Goal: Navigation & Orientation: Find specific page/section

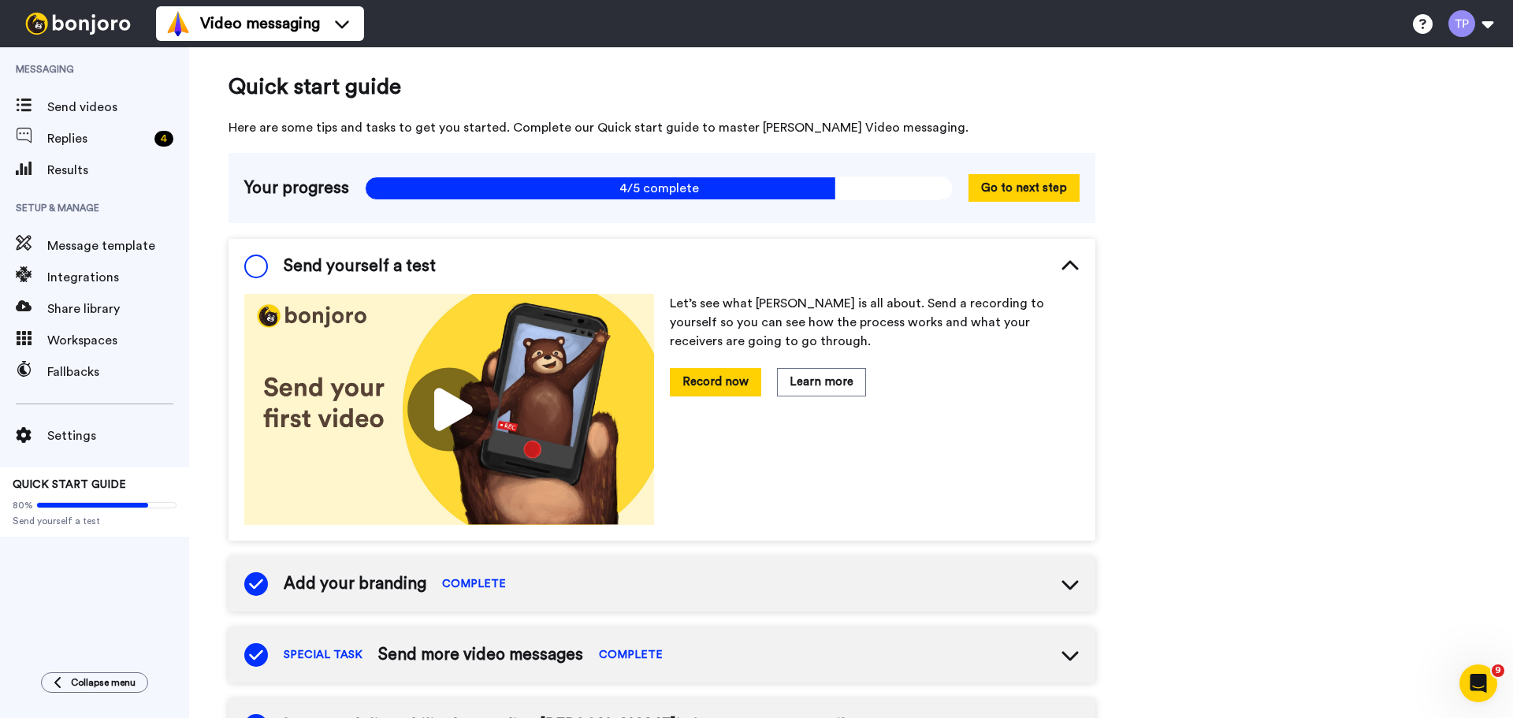
scroll to position [7, 0]
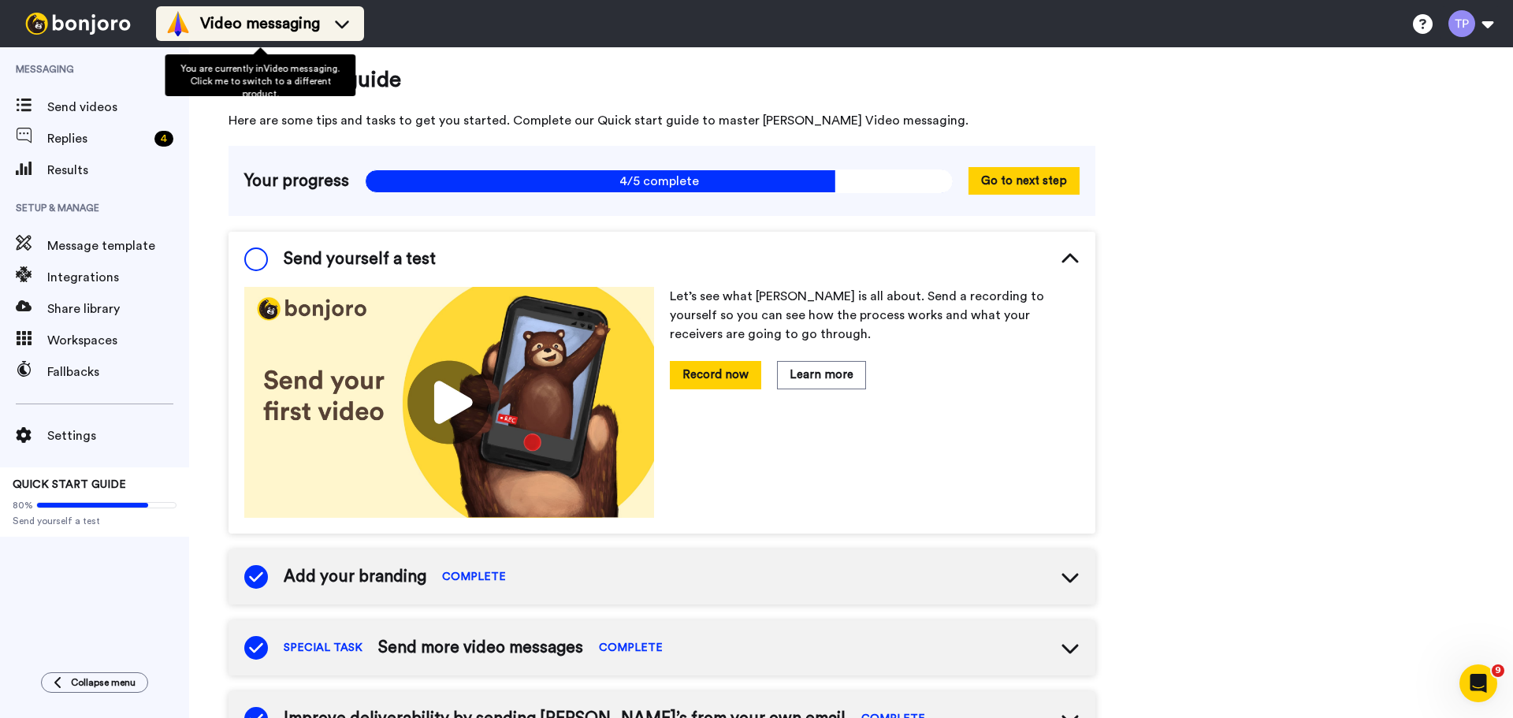
click at [352, 23] on icon at bounding box center [341, 24] width 25 height 16
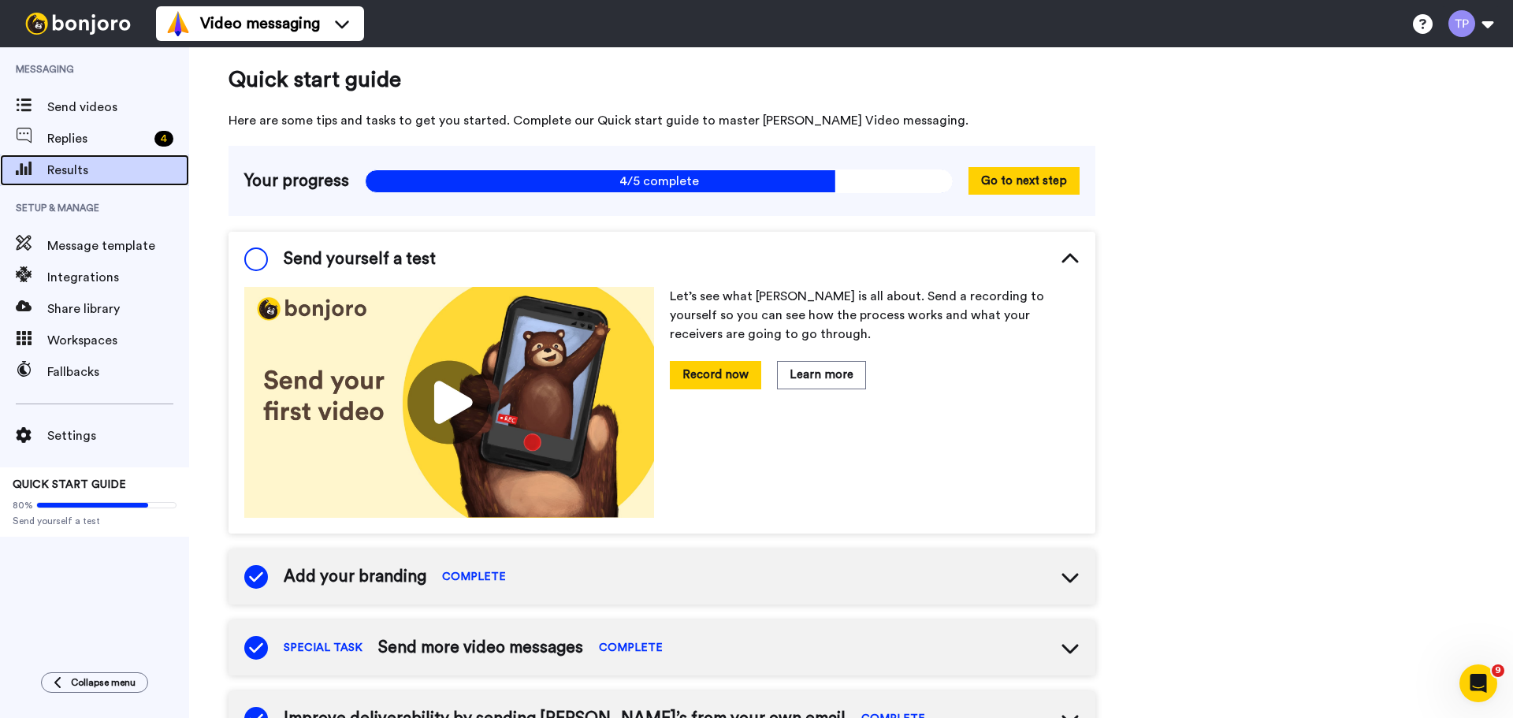
click at [121, 185] on div "Results" at bounding box center [94, 170] width 189 height 32
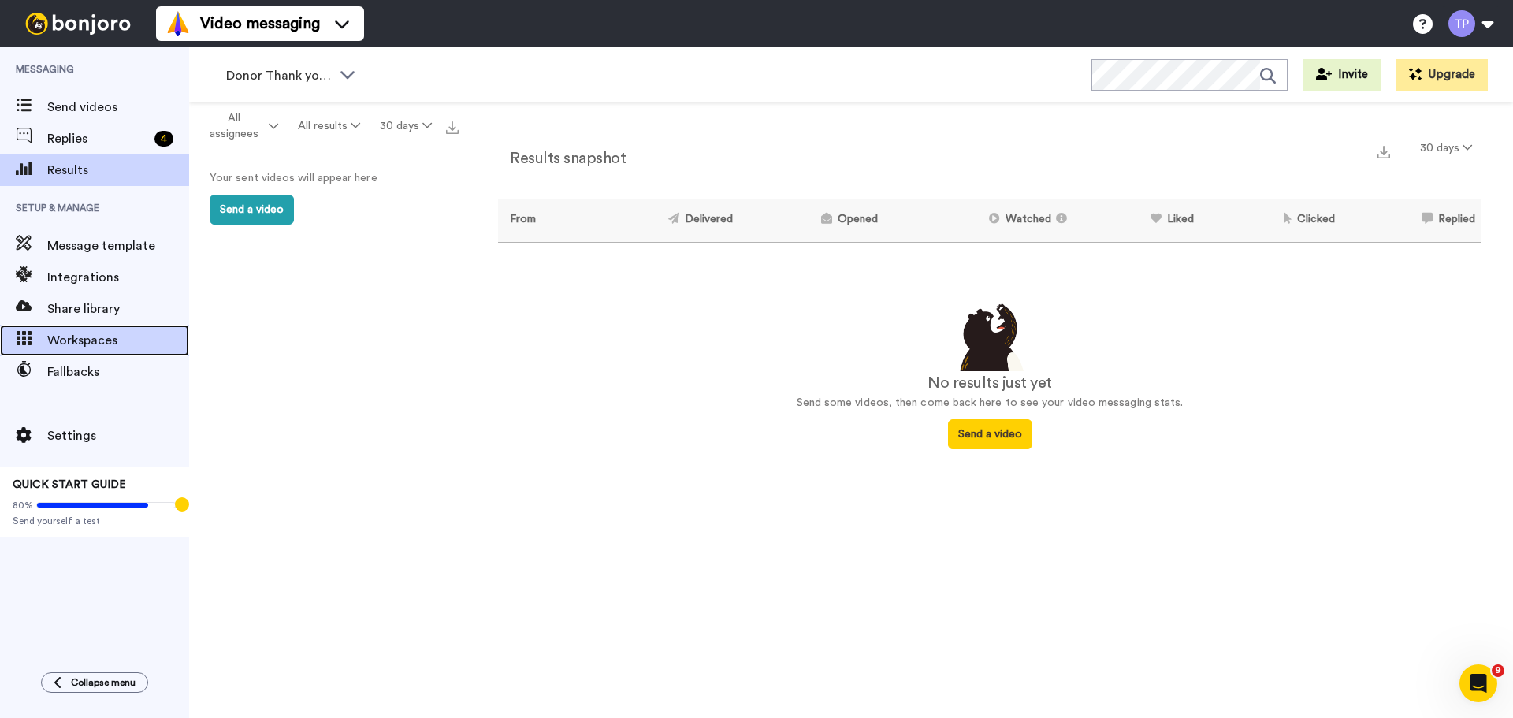
click at [95, 343] on span "Workspaces" at bounding box center [118, 340] width 142 height 19
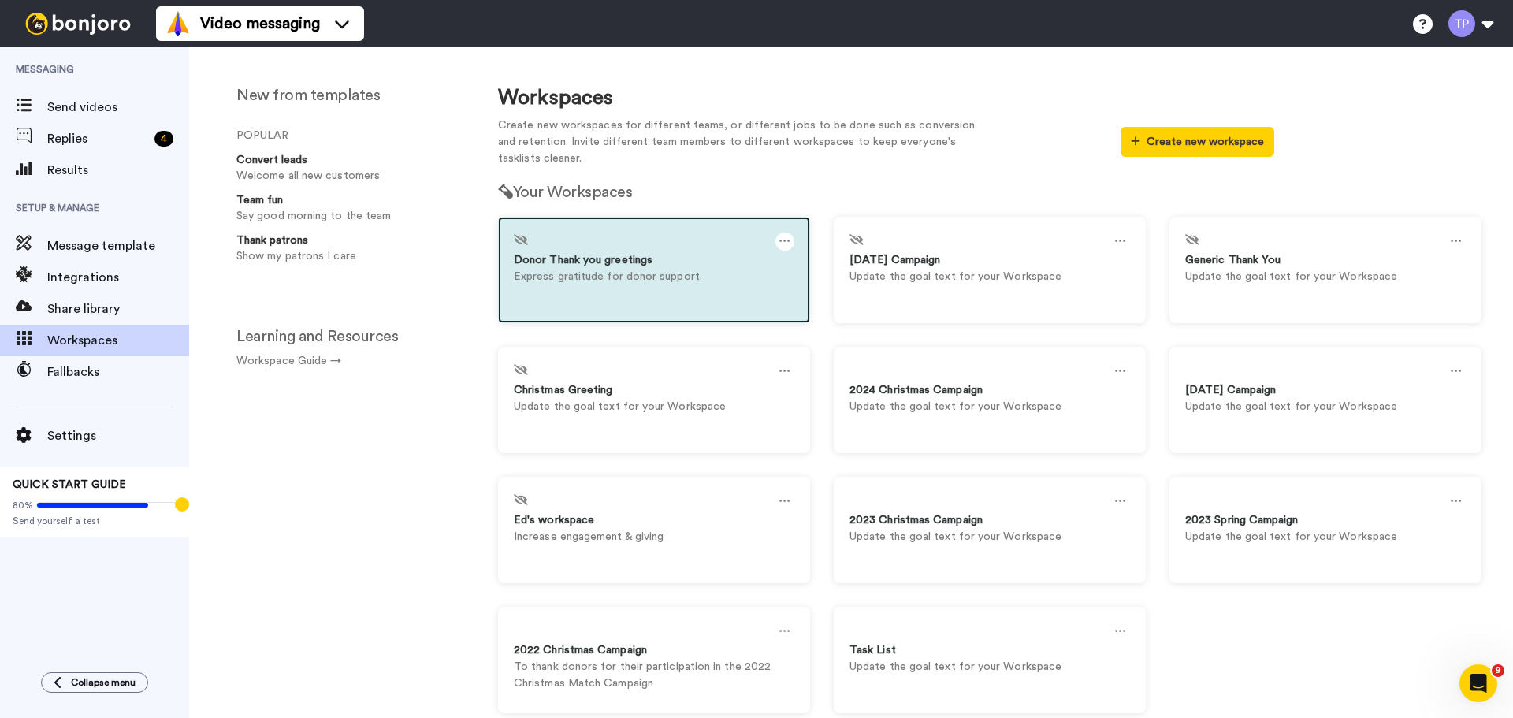
click at [648, 258] on div "Donor Thank you greetings" at bounding box center [654, 260] width 280 height 17
